Goal: Task Accomplishment & Management: Manage account settings

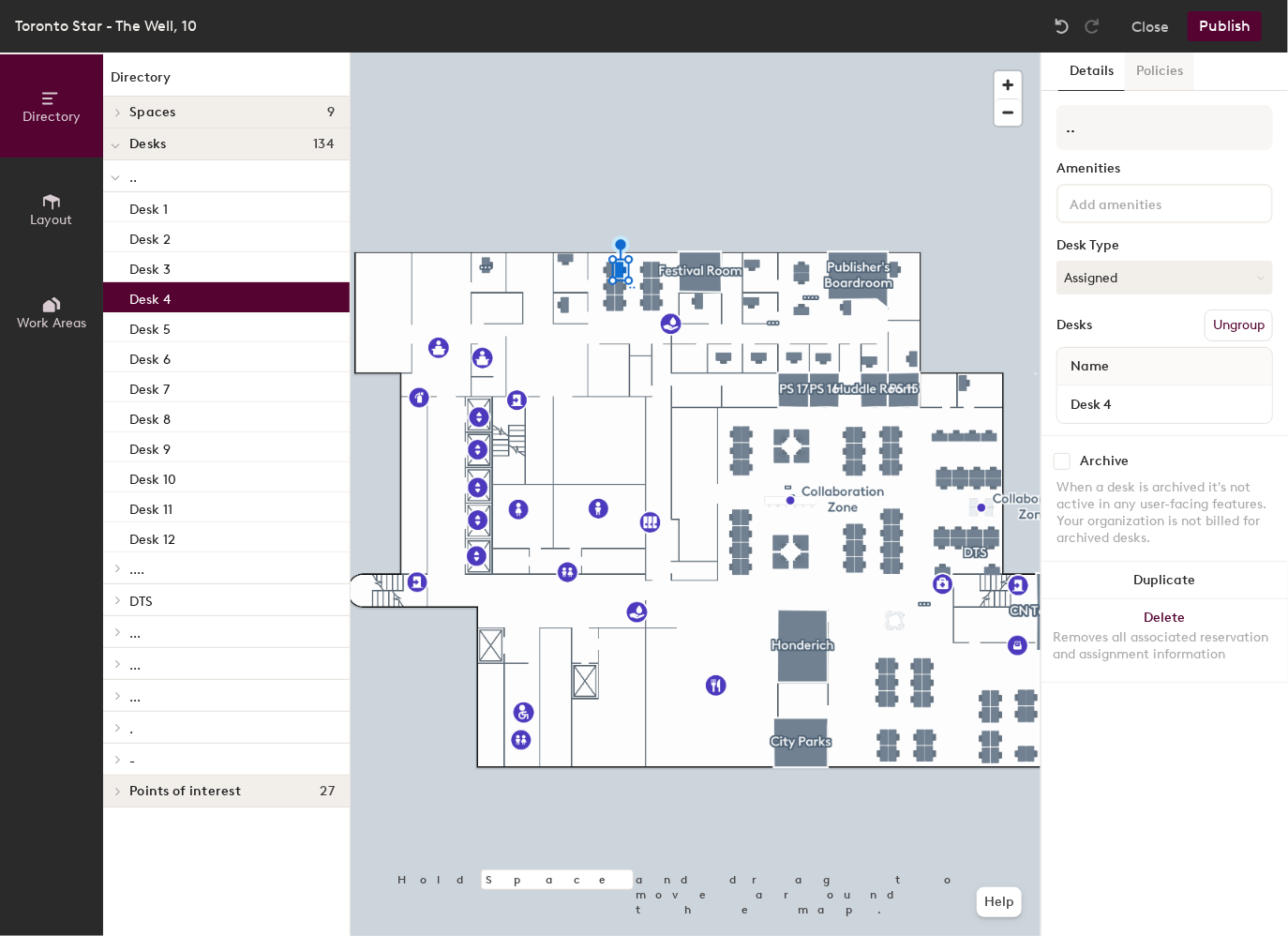
click at [1170, 74] on button "Policies" at bounding box center [1159, 71] width 70 height 38
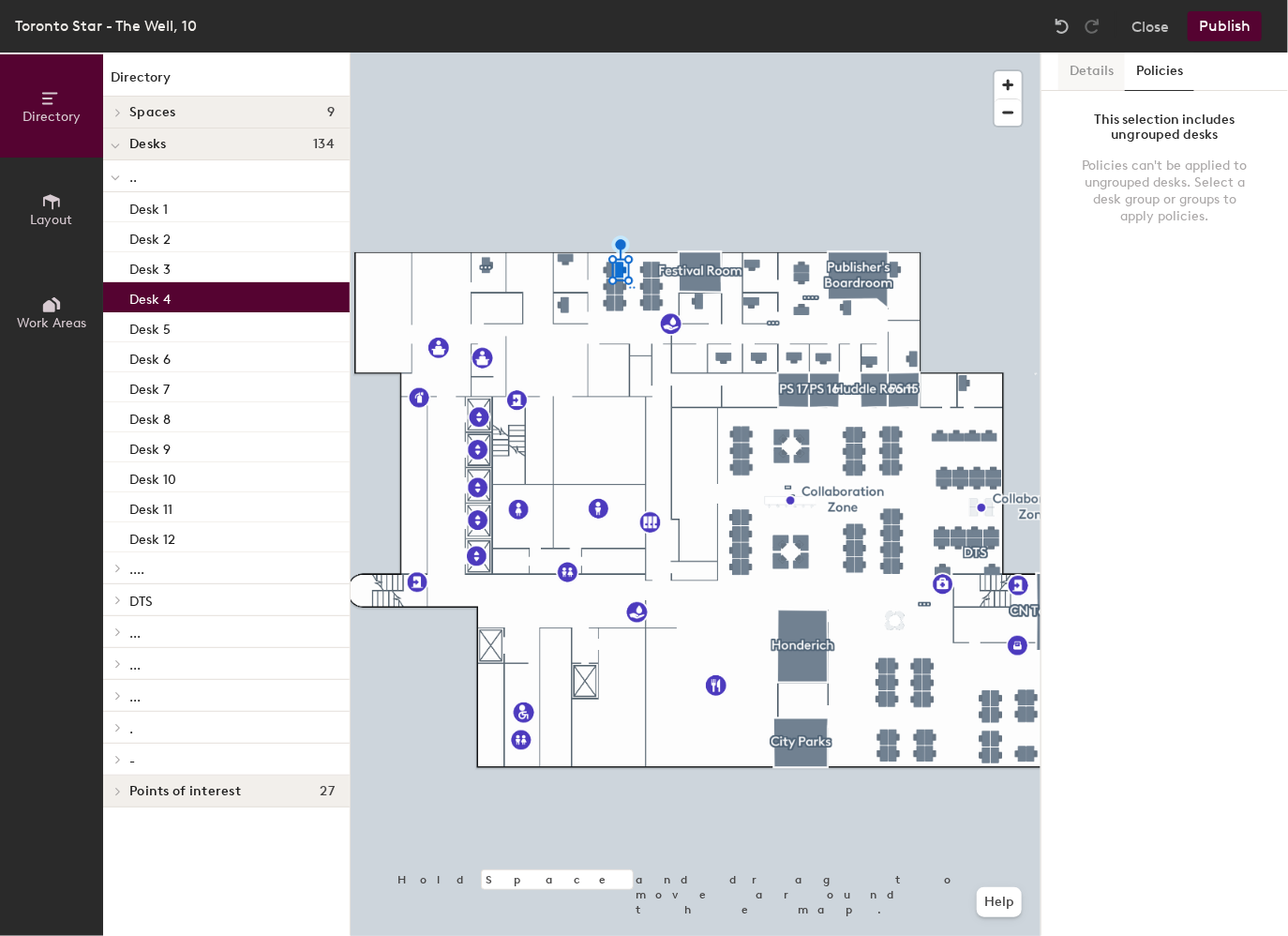
click at [1104, 74] on button "Details" at bounding box center [1092, 71] width 67 height 38
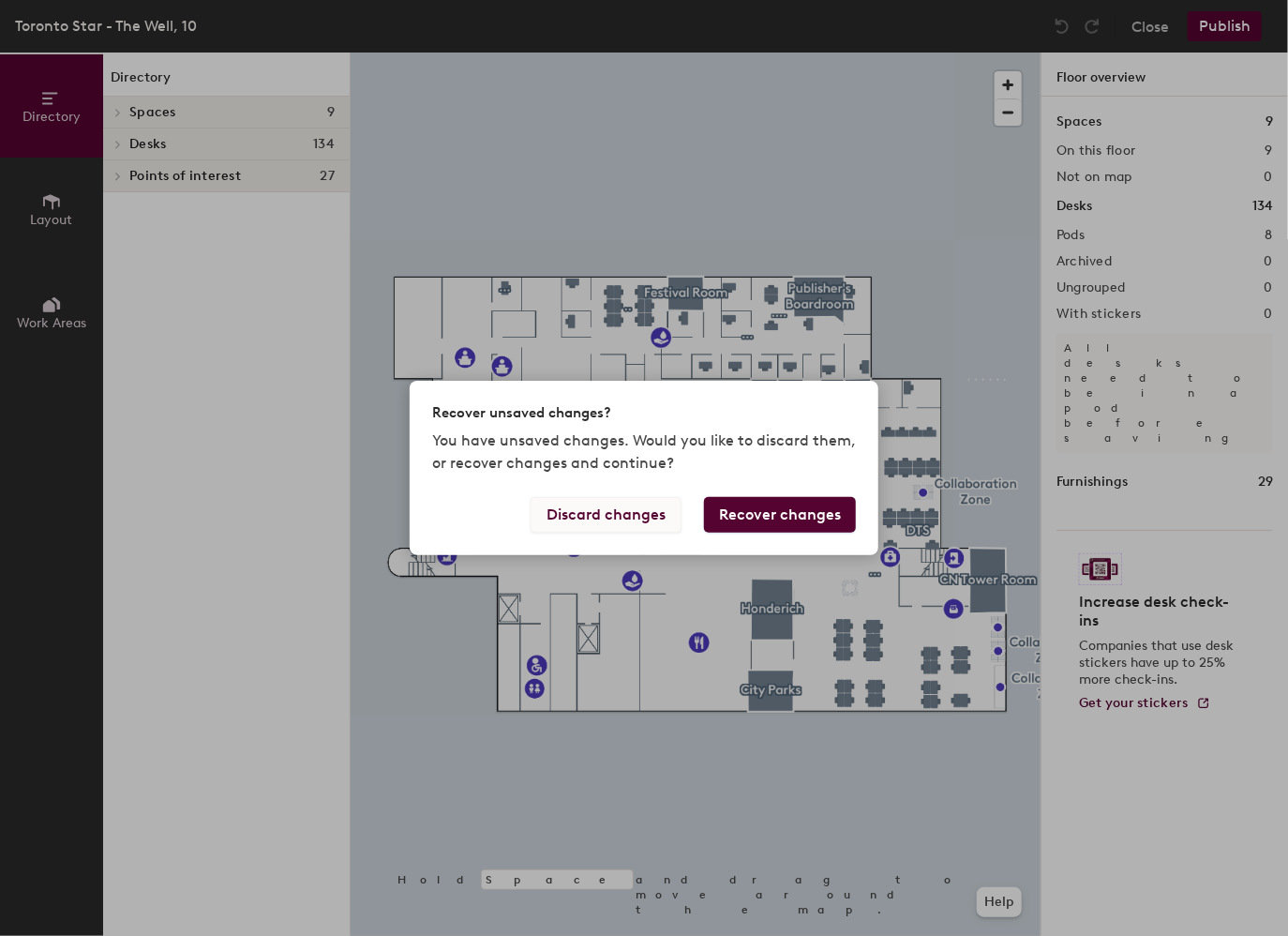
click at [600, 521] on button "Discard changes" at bounding box center [606, 515] width 151 height 35
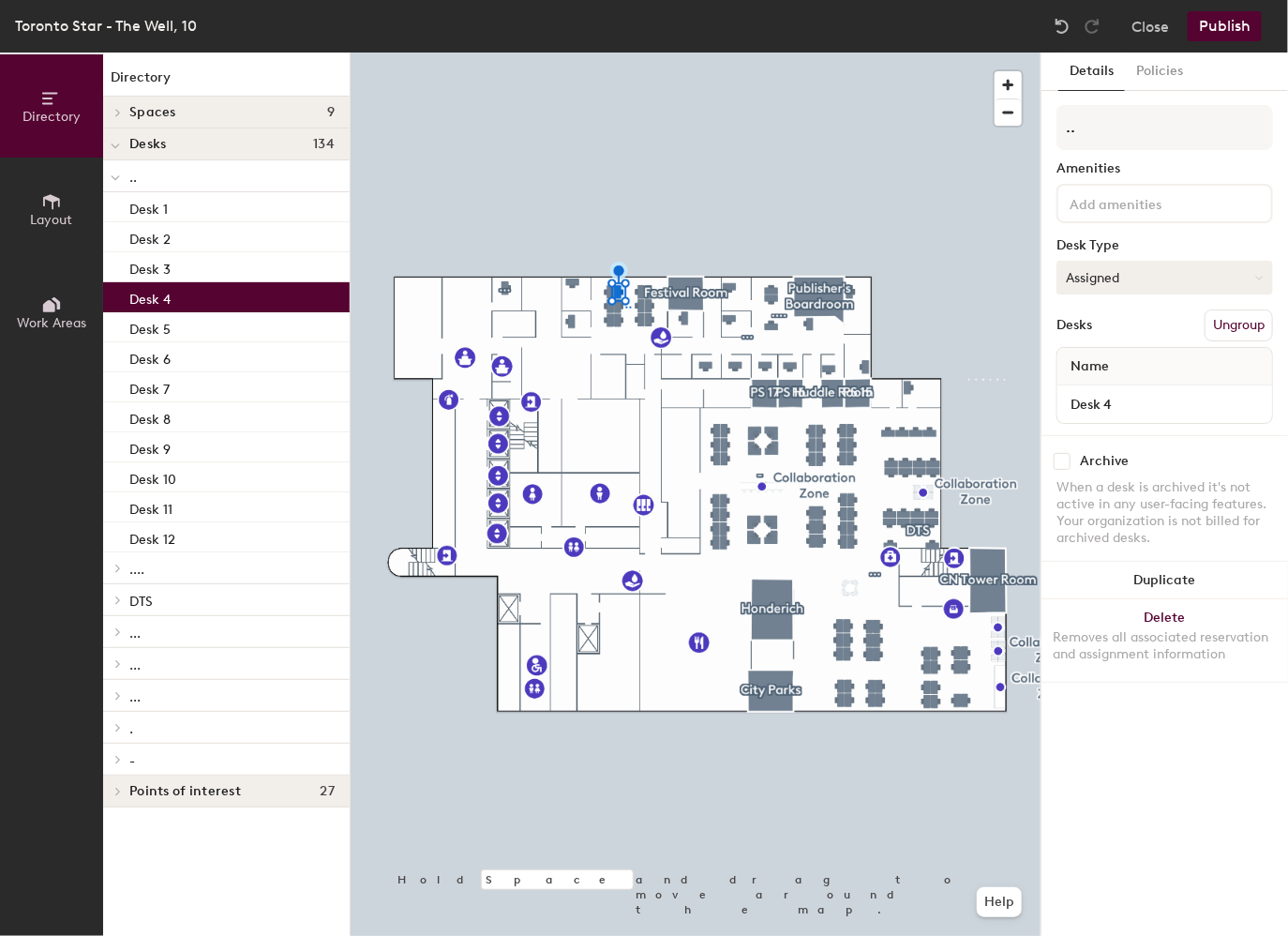
click at [1172, 277] on button "Assigned" at bounding box center [1164, 277] width 216 height 33
click at [1218, 23] on button "Publish" at bounding box center [1225, 26] width 74 height 30
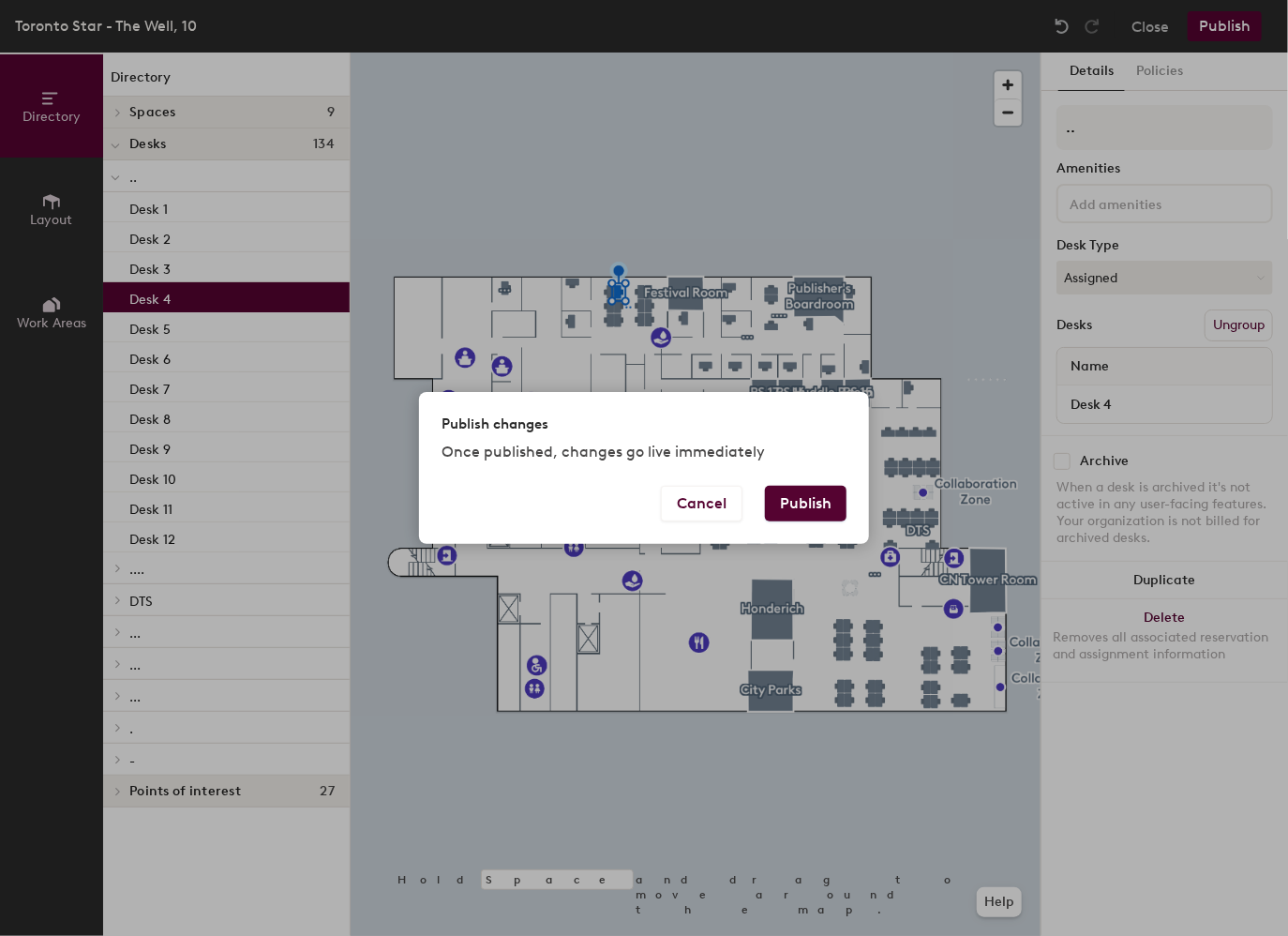
click at [808, 519] on button "Publish" at bounding box center [806, 503] width 82 height 35
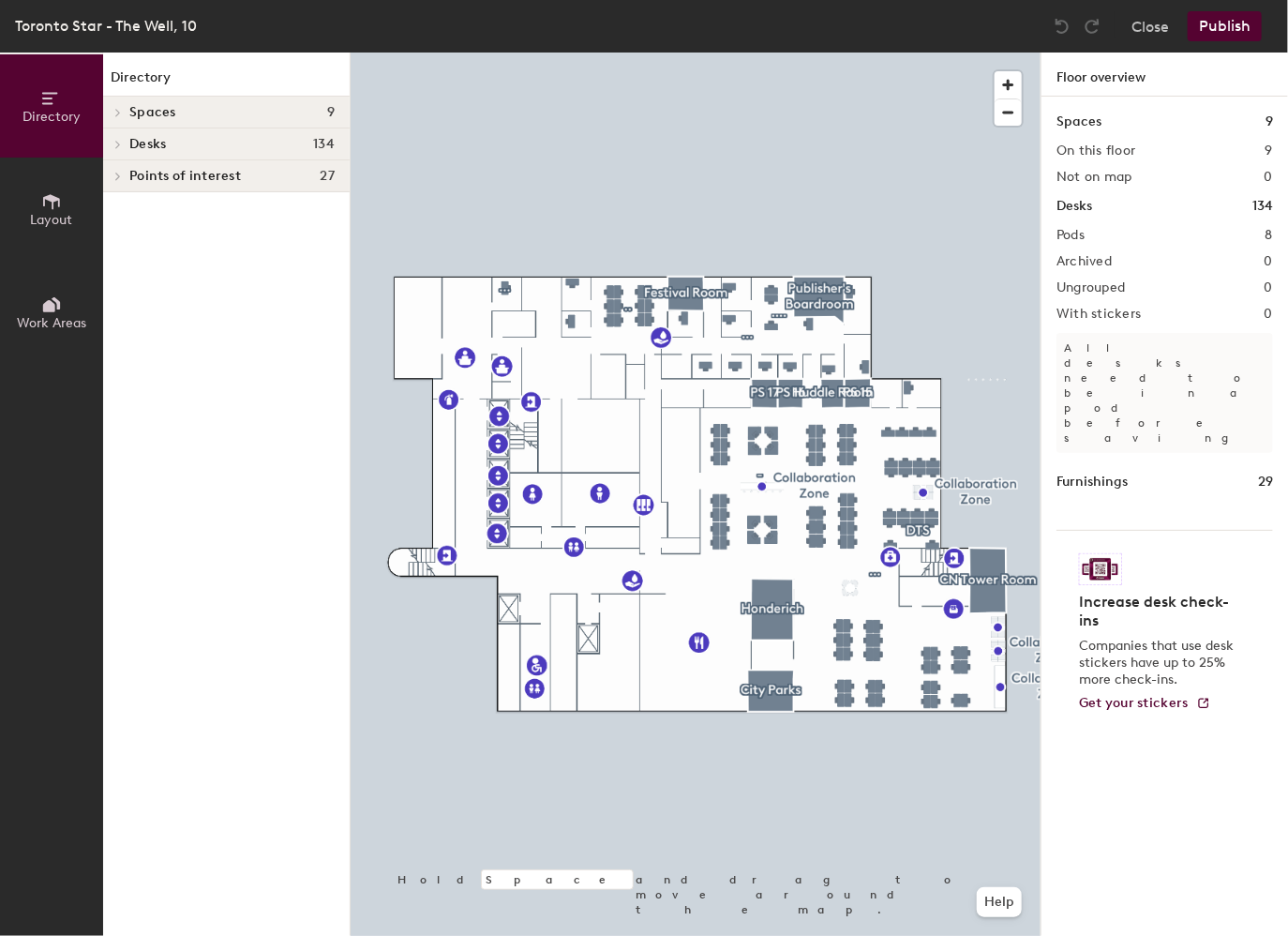
click at [620, 52] on div at bounding box center [695, 52] width 690 height 0
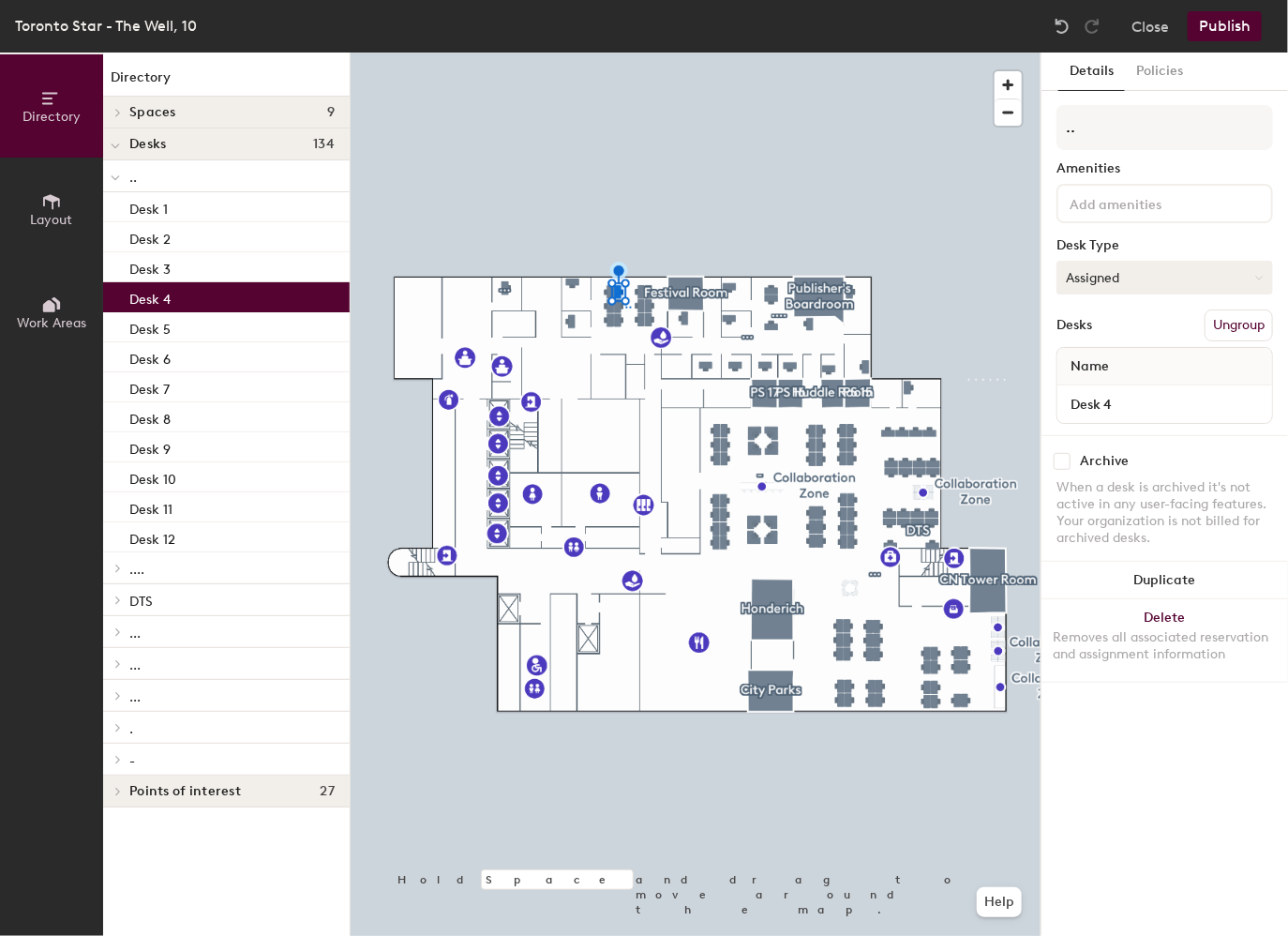
click at [1177, 276] on button "Assigned" at bounding box center [1164, 277] width 216 height 33
click at [1114, 396] on div "Hoteled" at bounding box center [1151, 393] width 188 height 29
click at [1230, 22] on button "Publish" at bounding box center [1225, 26] width 74 height 30
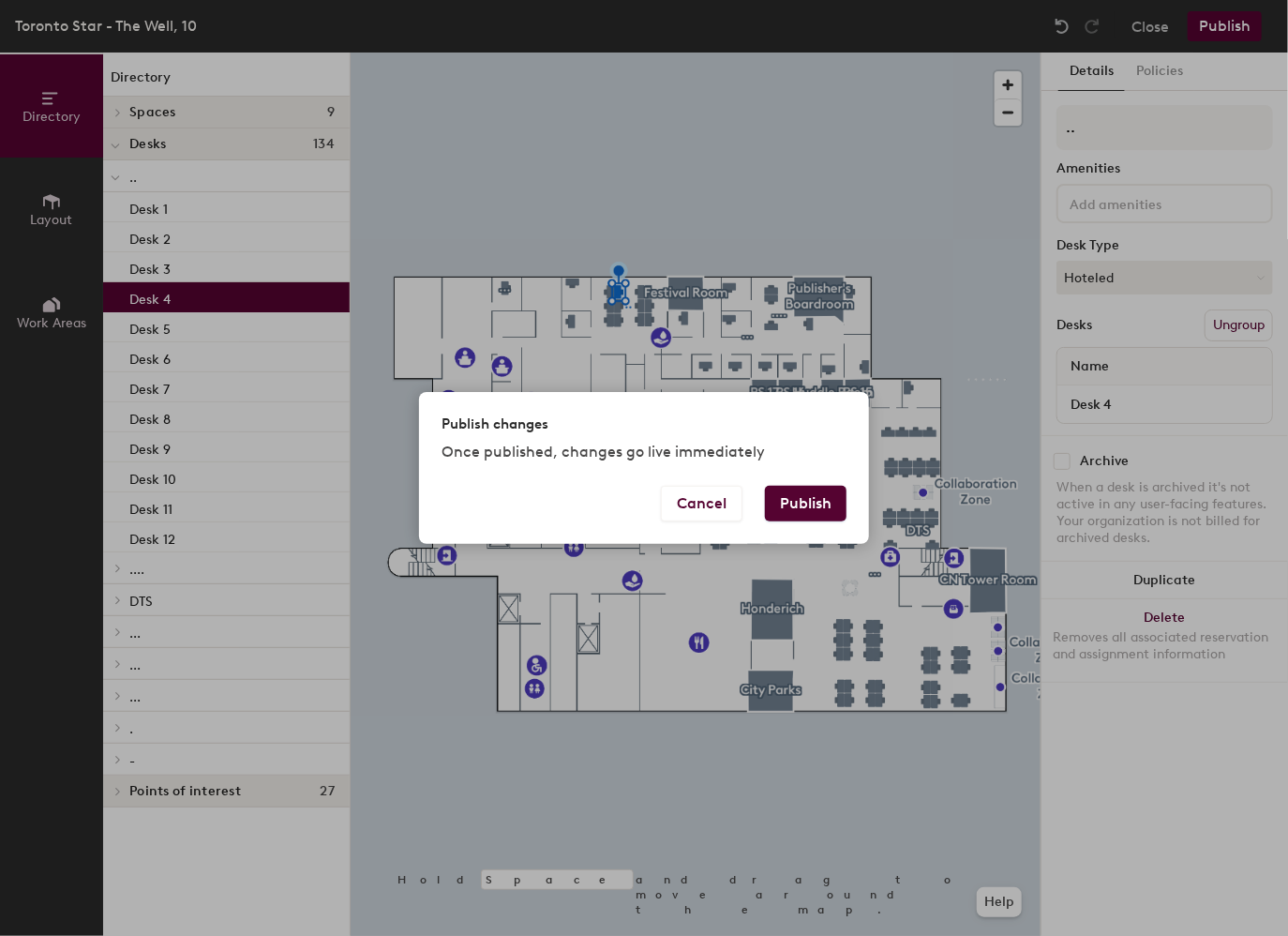
click at [814, 507] on button "Publish" at bounding box center [806, 503] width 82 height 35
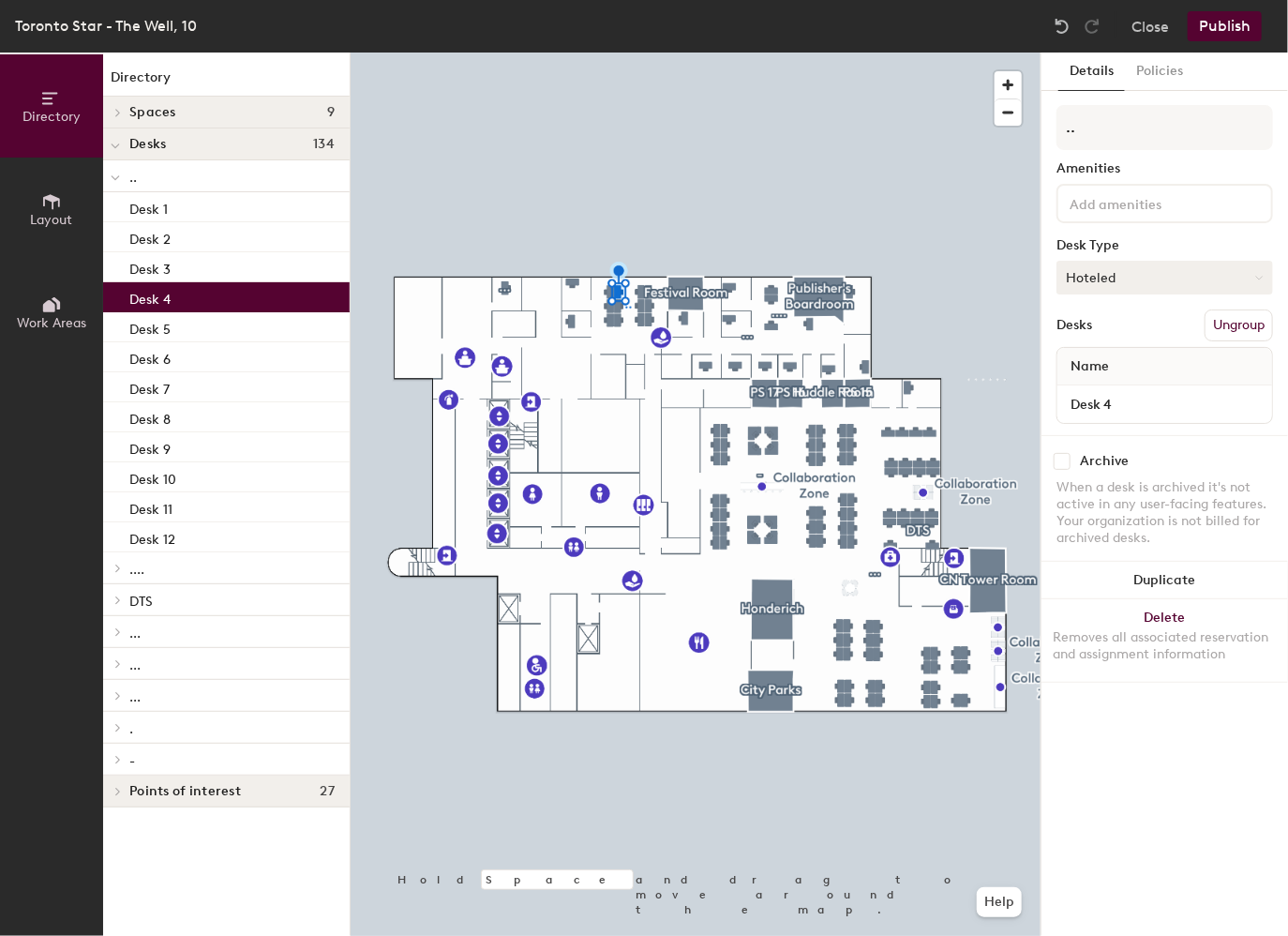
click at [1138, 277] on button "Hoteled" at bounding box center [1164, 277] width 216 height 33
click at [1129, 334] on div "Assigned" at bounding box center [1151, 336] width 188 height 29
click at [1226, 20] on button "Publish" at bounding box center [1225, 26] width 74 height 30
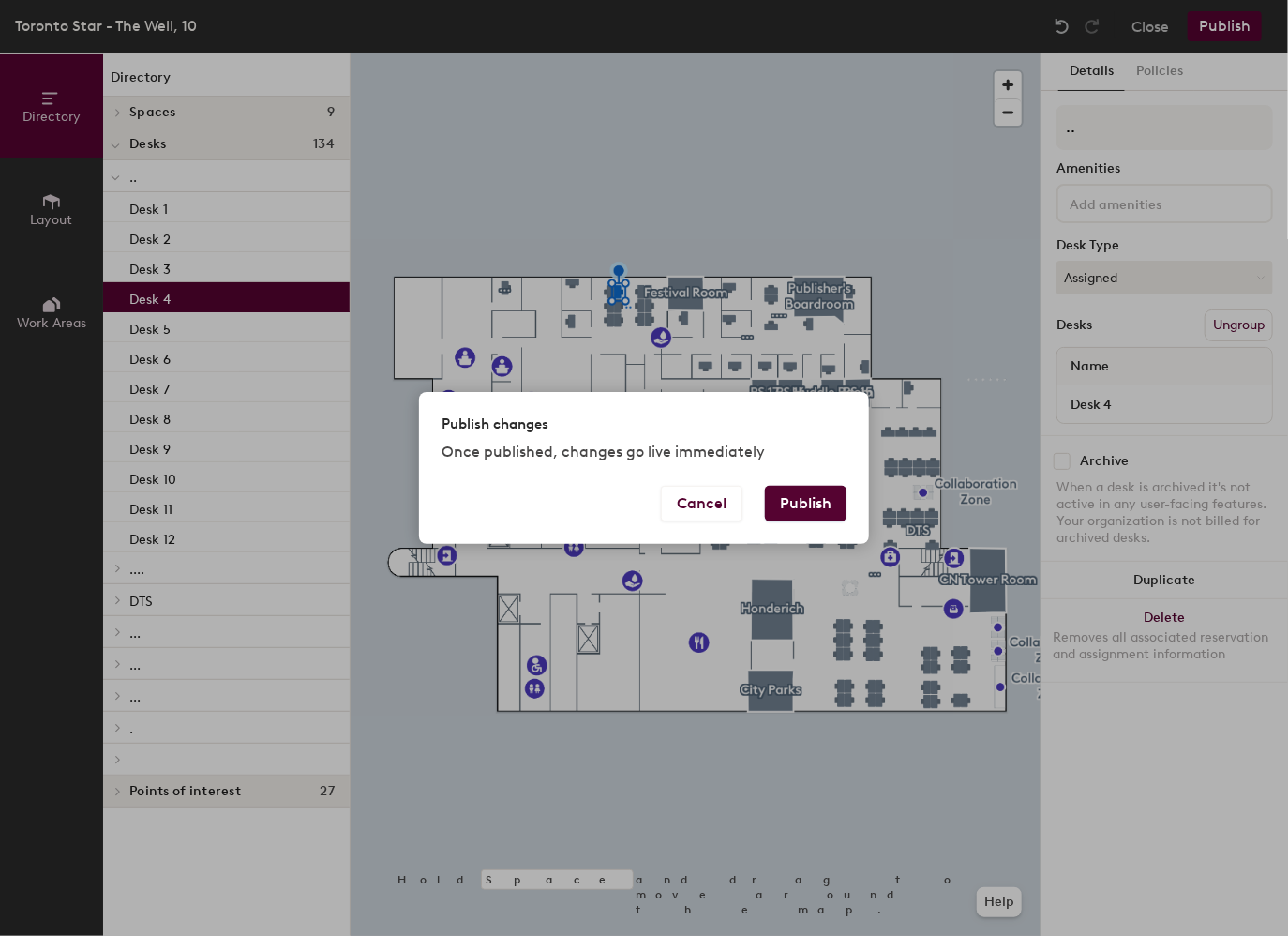
click at [806, 504] on button "Publish" at bounding box center [806, 503] width 82 height 35
